Goal: Transaction & Acquisition: Purchase product/service

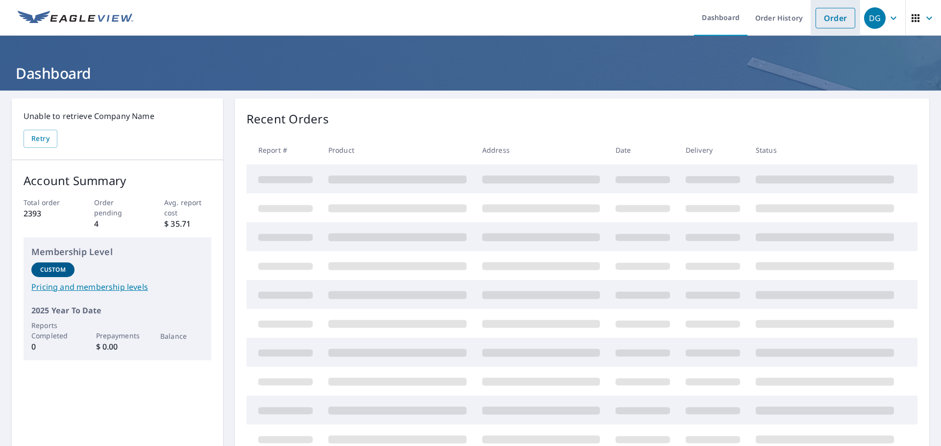
click at [826, 21] on link "Order" at bounding box center [835, 18] width 40 height 21
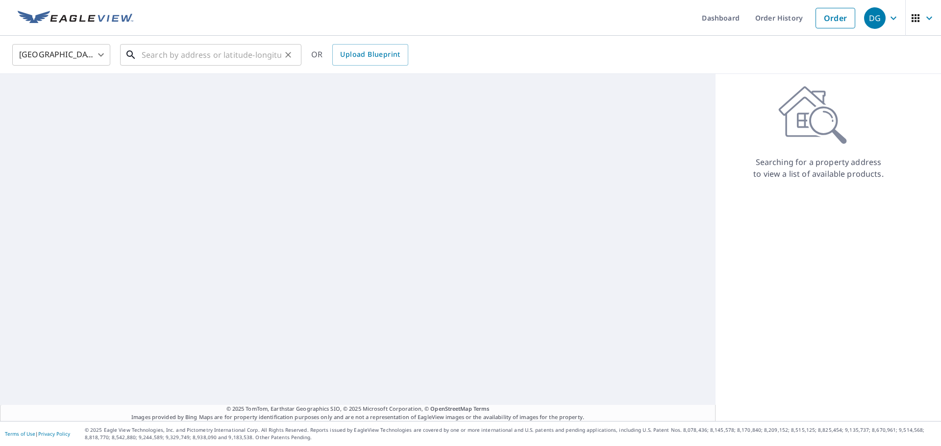
click at [190, 62] on input "text" at bounding box center [212, 54] width 140 height 27
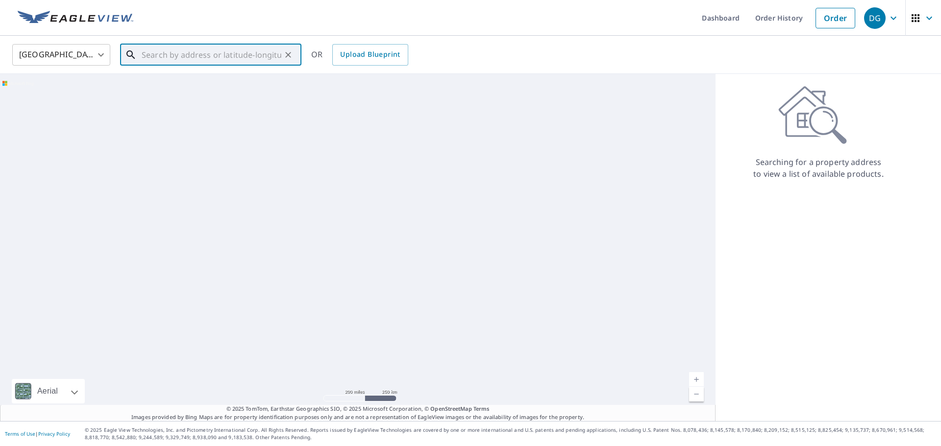
paste input "[STREET_ADDRESS][PERSON_NAME]"
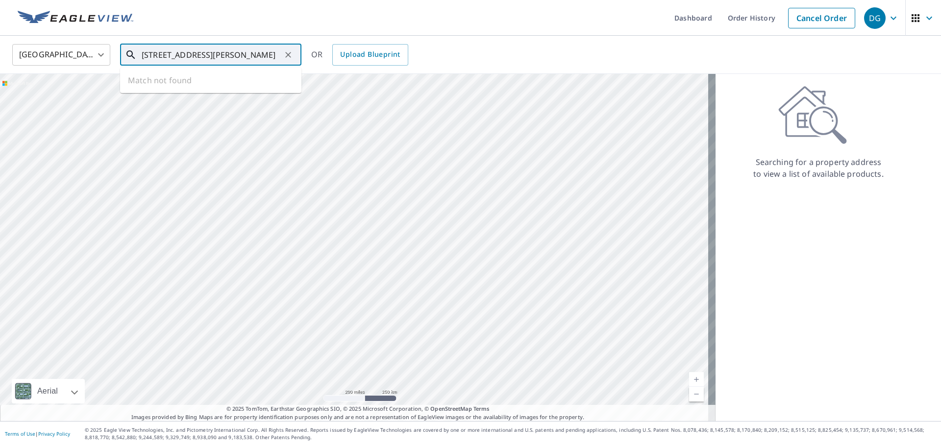
scroll to position [0, 11]
click at [198, 88] on span "[STREET_ADDRESS][PERSON_NAME]" at bounding box center [217, 83] width 154 height 12
type input "[STREET_ADDRESS][PERSON_NAME]"
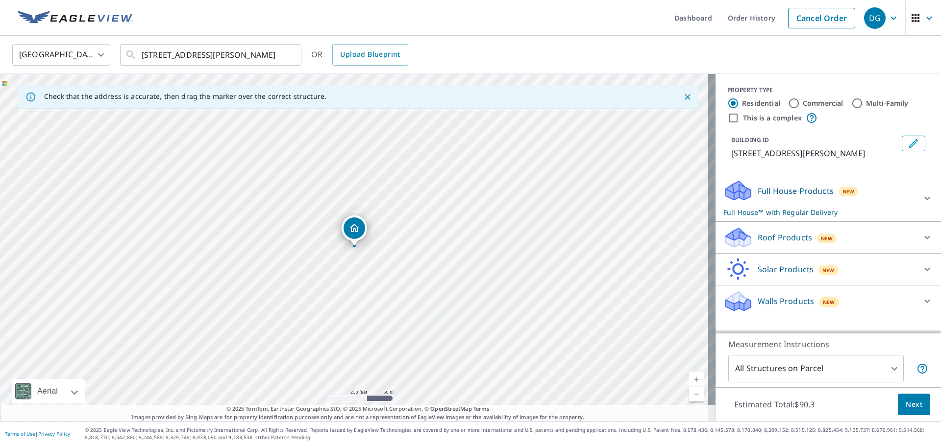
click at [780, 245] on div "Roof Products New" at bounding box center [819, 237] width 192 height 23
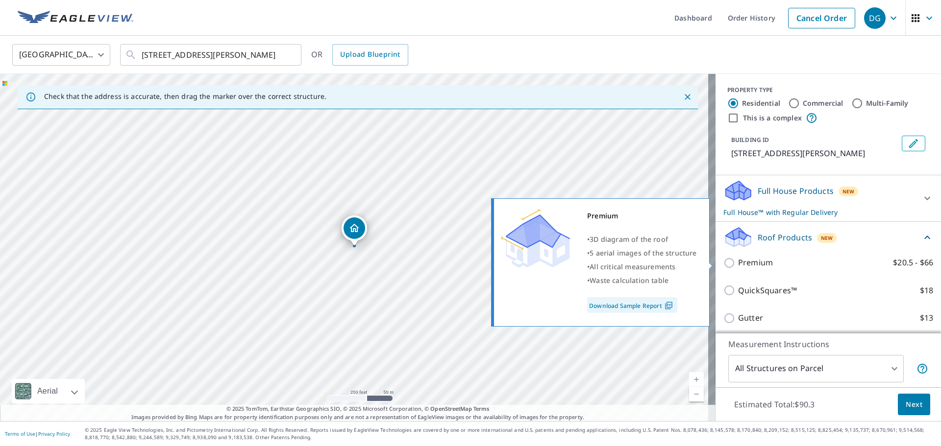
click at [743, 260] on p "Premium" at bounding box center [755, 263] width 35 height 12
click at [738, 260] on input "Premium $20.5 - $66" at bounding box center [730, 263] width 15 height 12
checkbox input "true"
checkbox input "false"
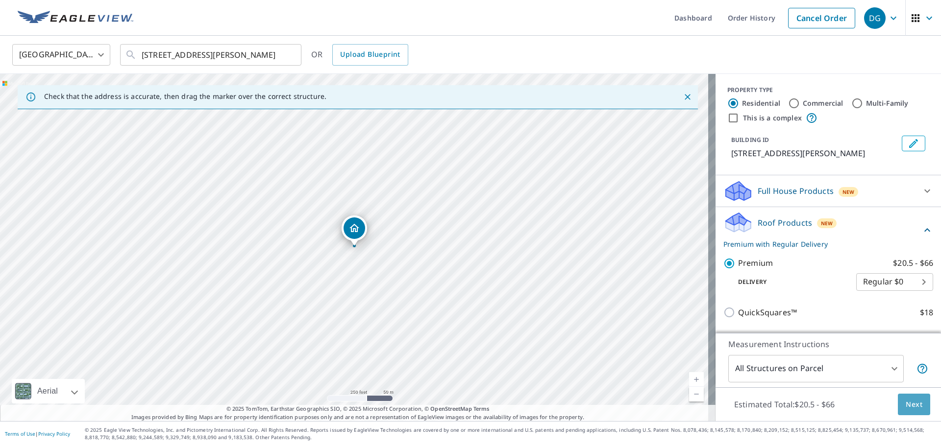
click at [903, 395] on button "Next" at bounding box center [914, 405] width 32 height 22
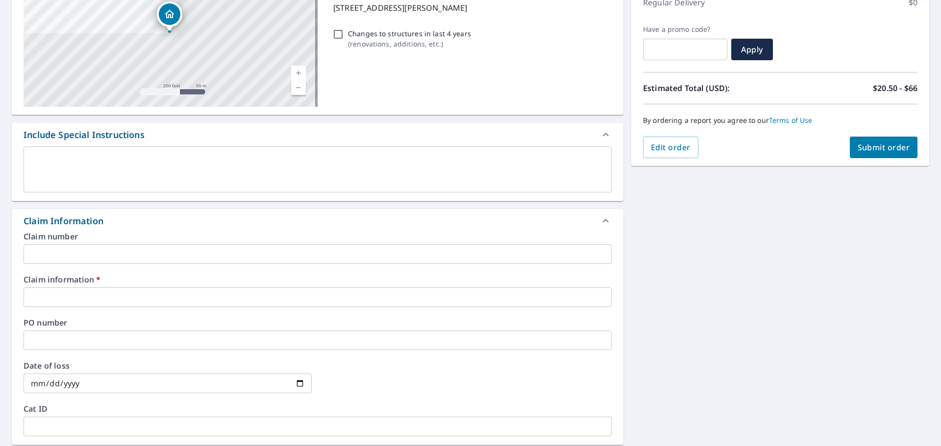
scroll to position [147, 0]
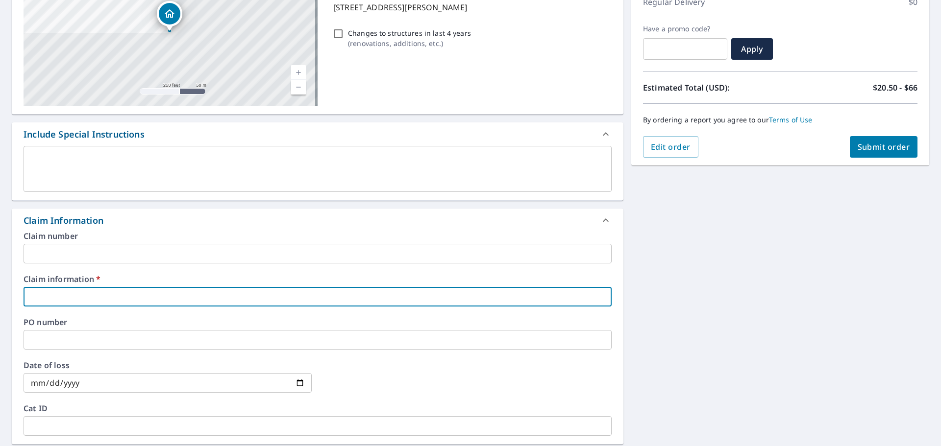
click at [71, 297] on input "text" at bounding box center [318, 297] width 588 height 20
type input "AAPCO"
checkbox input "true"
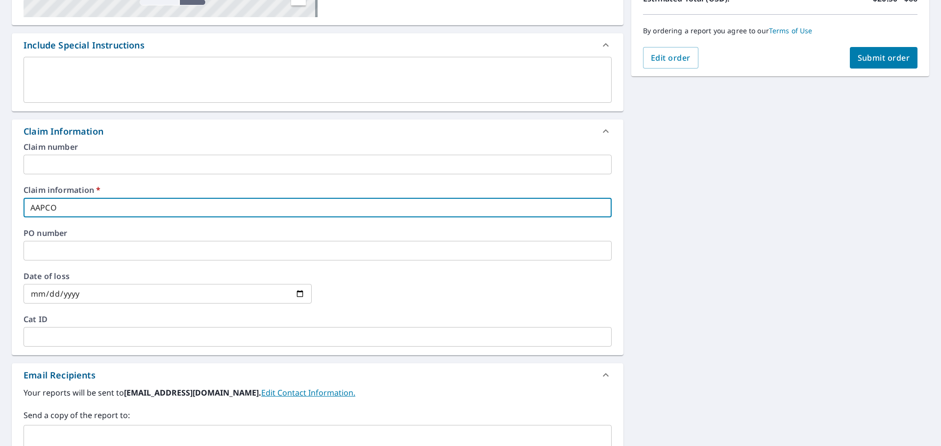
scroll to position [245, 0]
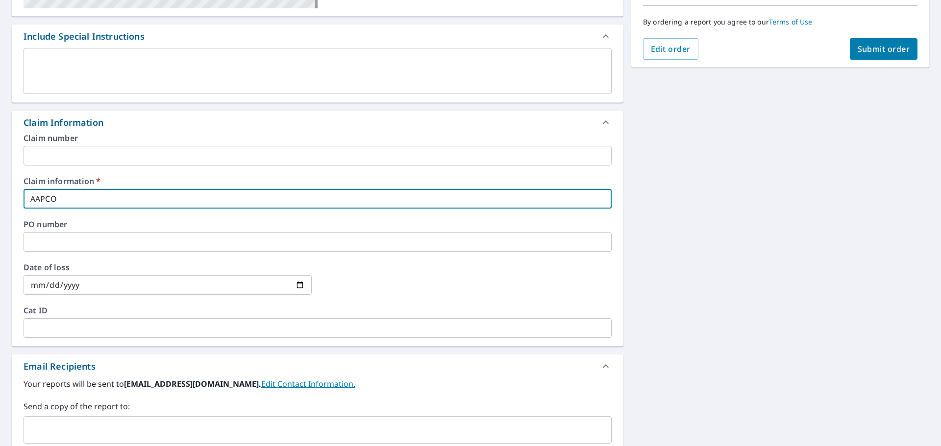
click at [74, 425] on input "text" at bounding box center [310, 430] width 564 height 19
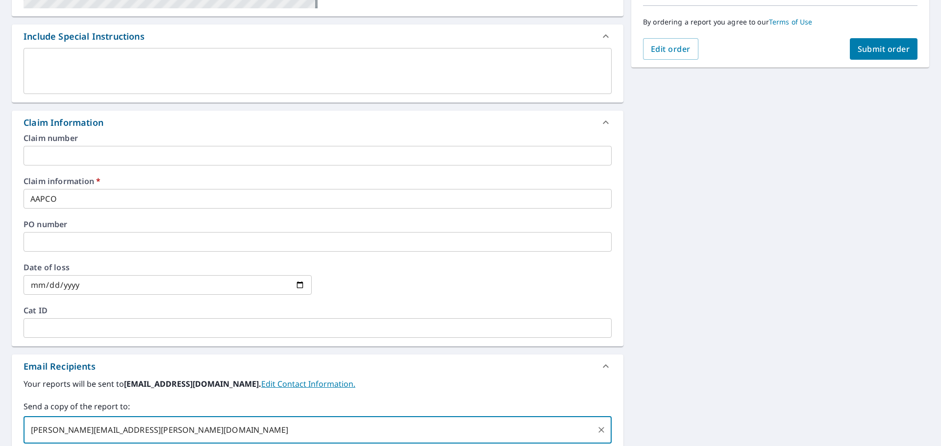
type input "[PERSON_NAME][EMAIL_ADDRESS][PERSON_NAME][DOMAIN_NAME]"
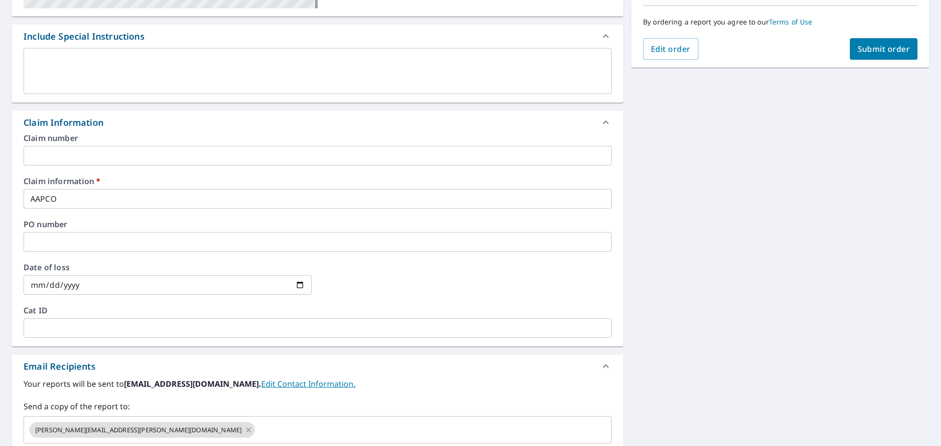
click at [740, 343] on div "[STREET_ADDRESS][PERSON_NAME] A standard road map Aerial A detailed look from a…" at bounding box center [470, 205] width 941 height 719
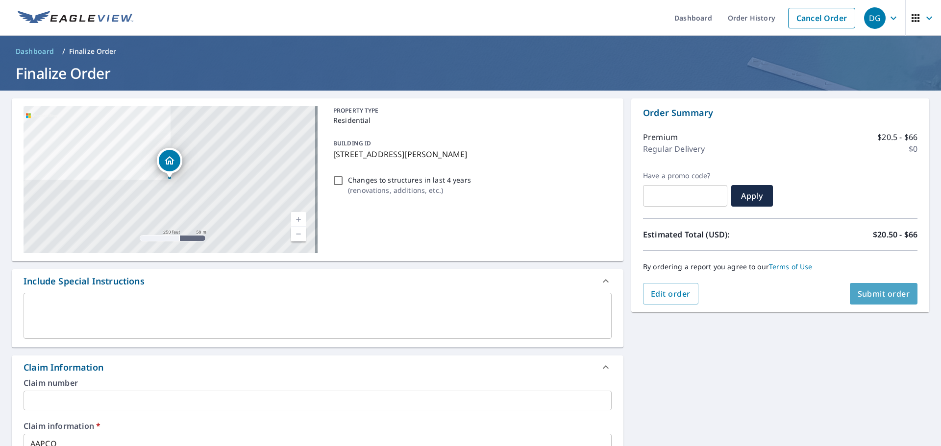
click at [863, 291] on span "Submit order" at bounding box center [883, 294] width 52 height 11
checkbox input "true"
